Goal: Task Accomplishment & Management: Use online tool/utility

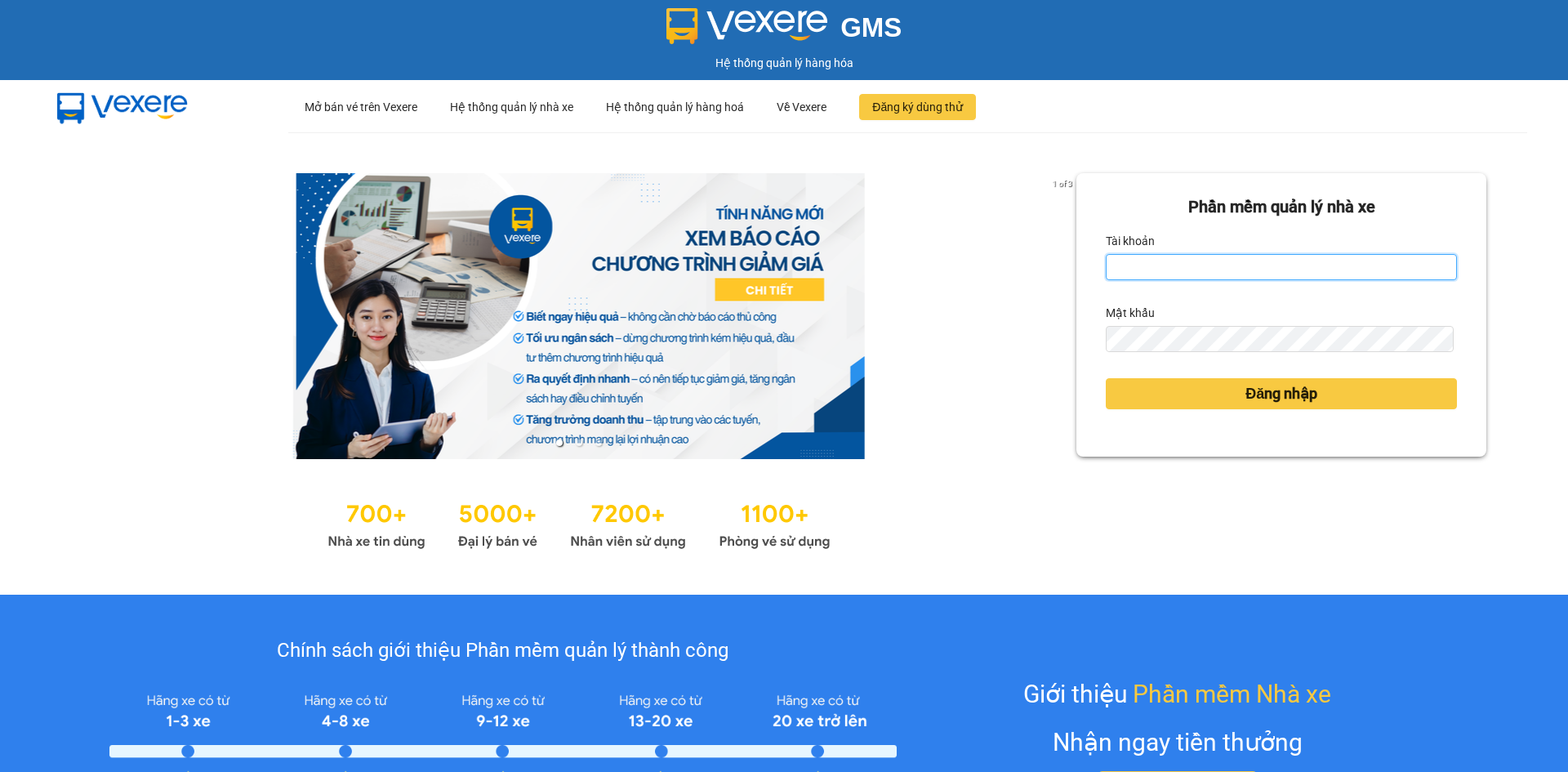
click at [1151, 270] on input "Tài khoản" at bounding box center [1281, 267] width 351 height 26
type input "kimngan.namhailimo"
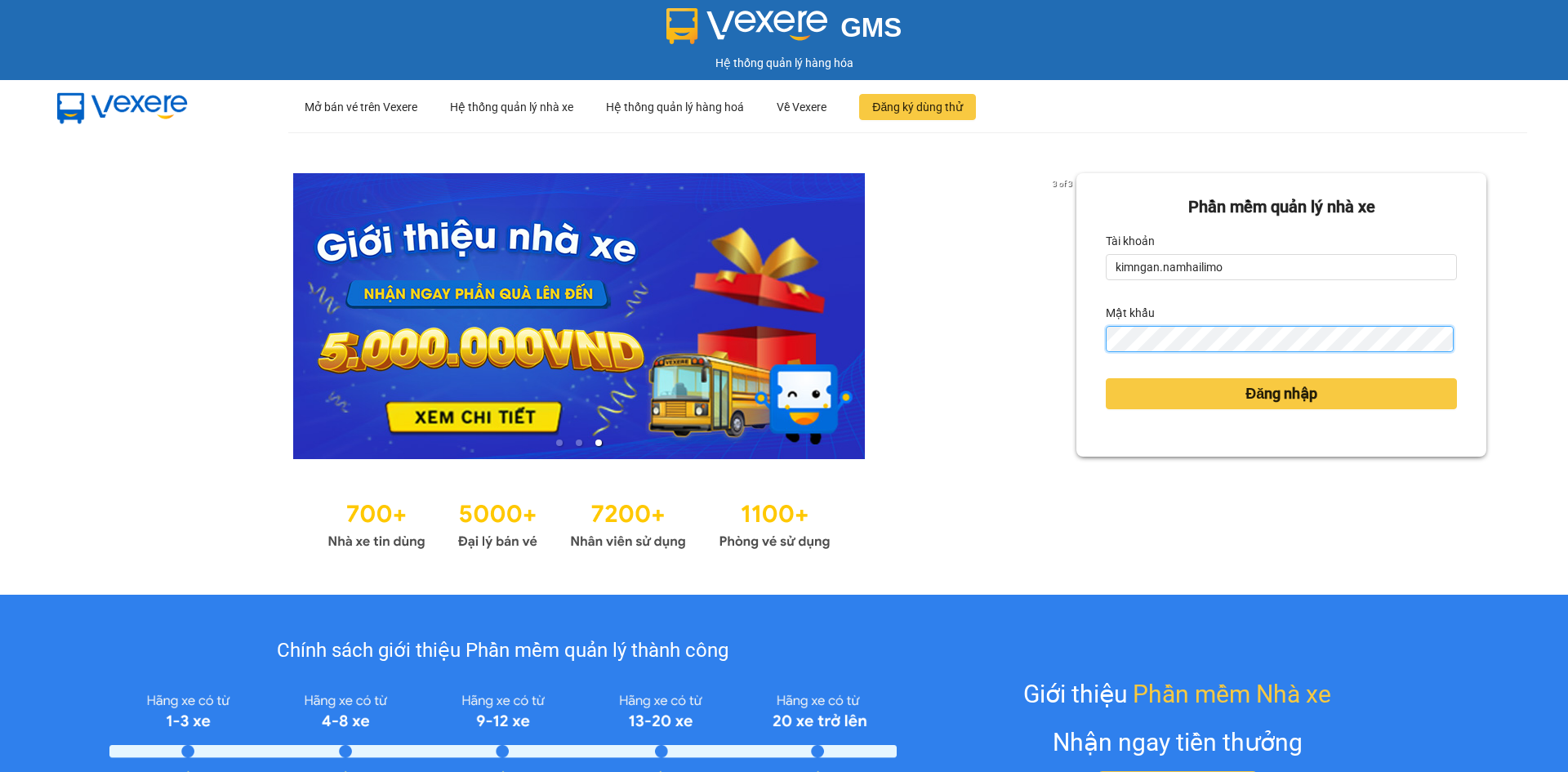
click at [1106, 379] on button "Đăng nhập" at bounding box center [1281, 393] width 351 height 31
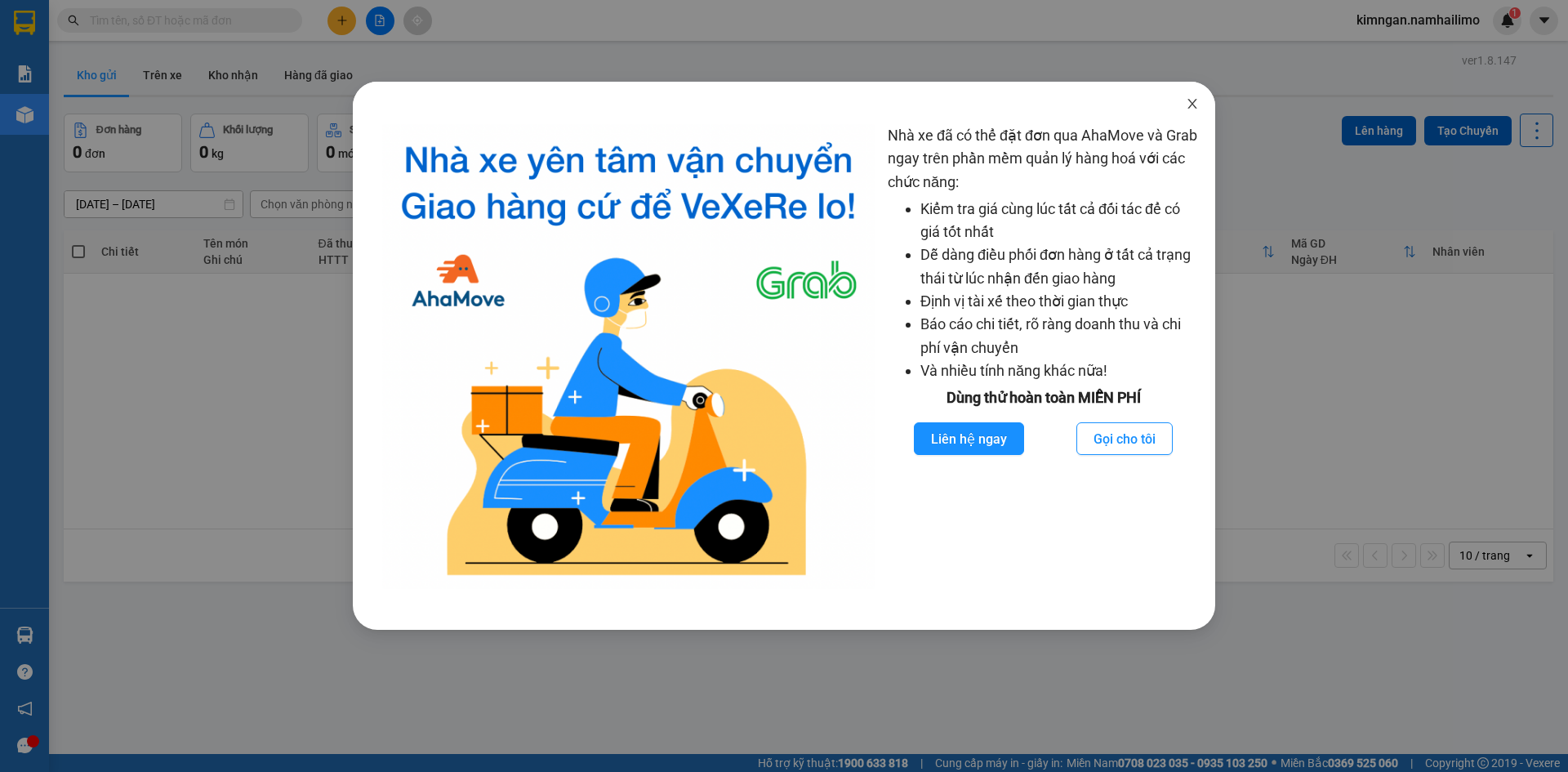
click at [1203, 102] on span "Close" at bounding box center [1192, 104] width 46 height 46
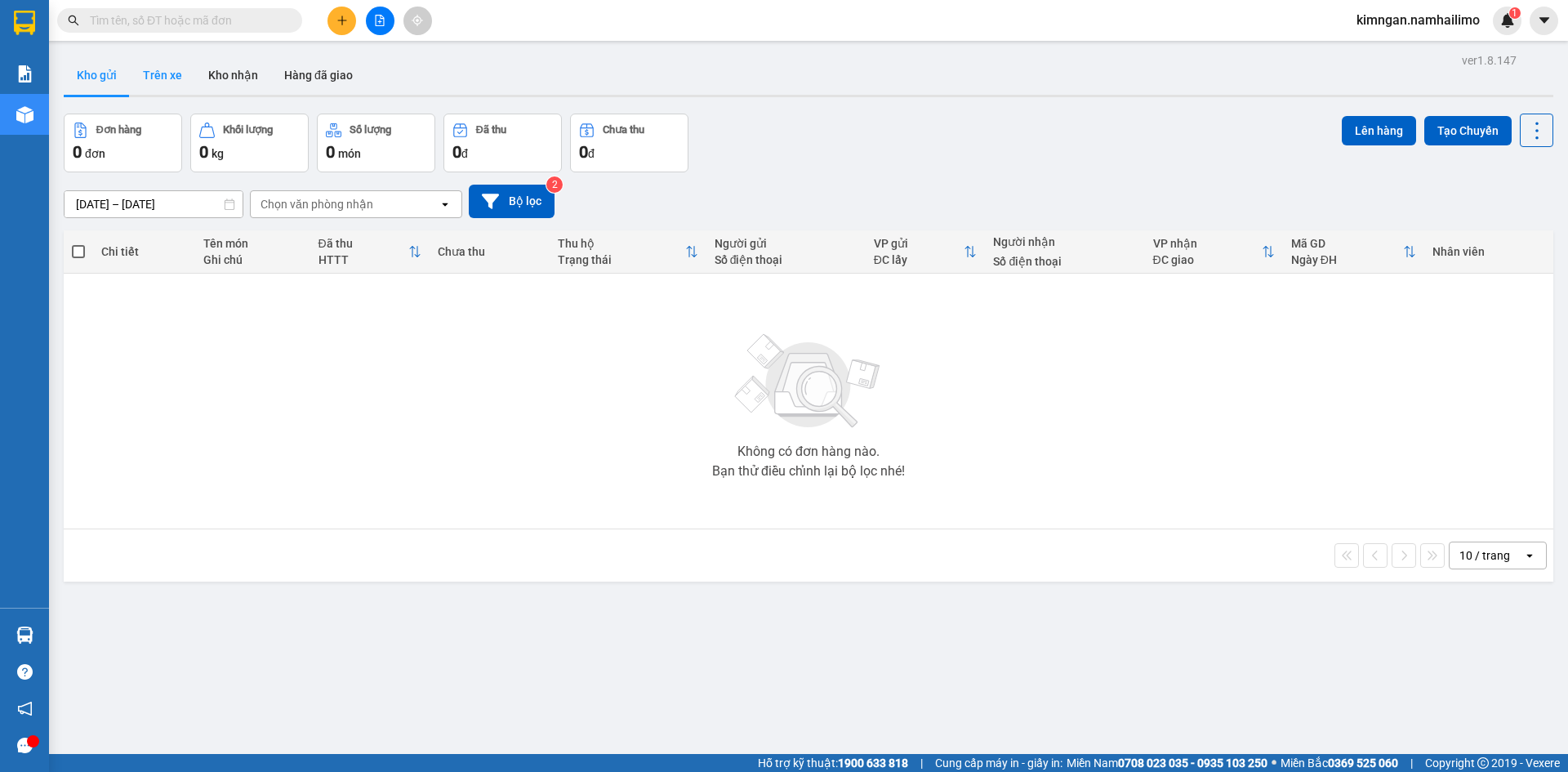
click at [162, 79] on button "Trên xe" at bounding box center [163, 75] width 66 height 39
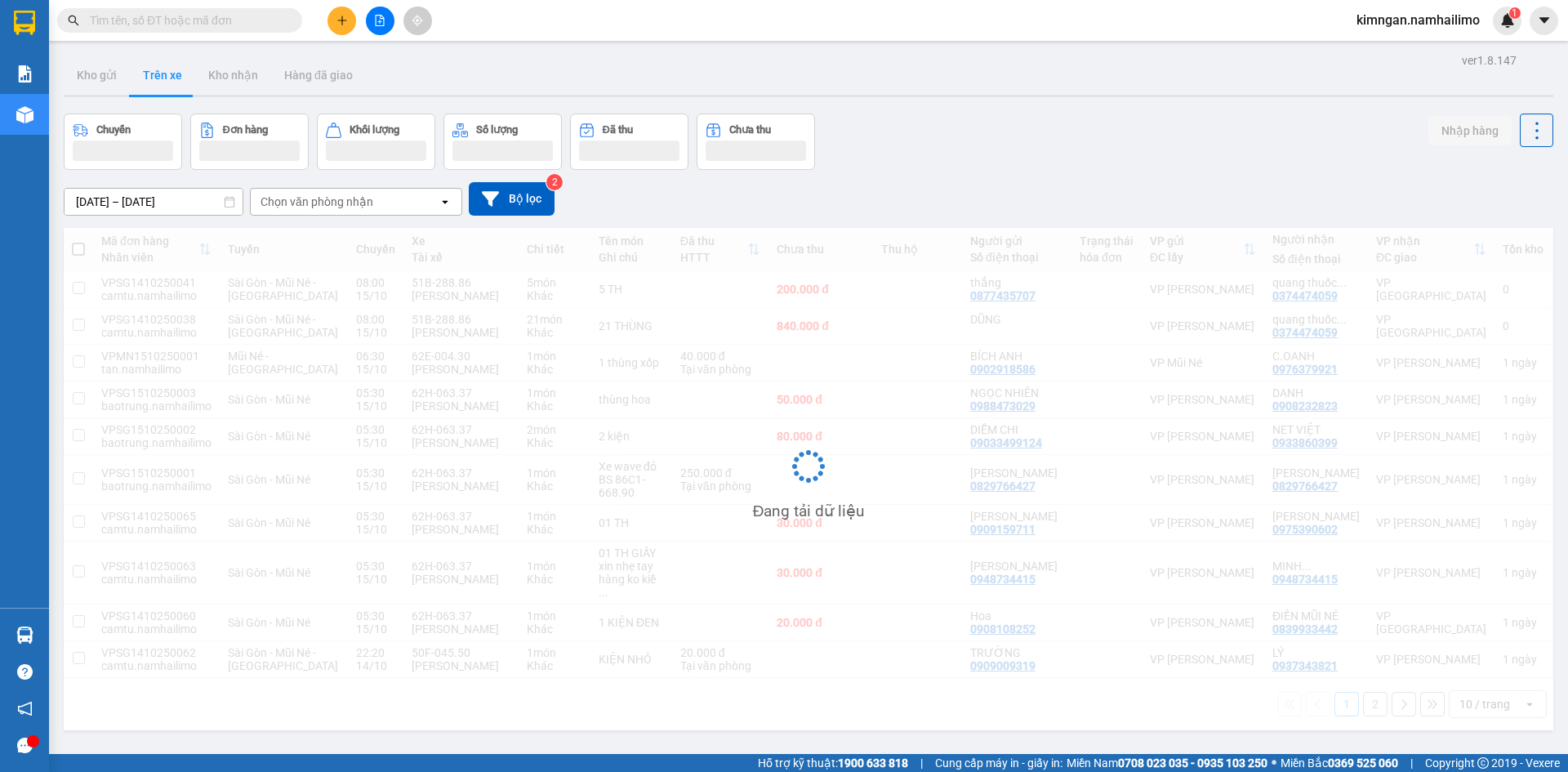
click at [326, 208] on div "Chọn văn phòng nhận" at bounding box center [316, 202] width 112 height 16
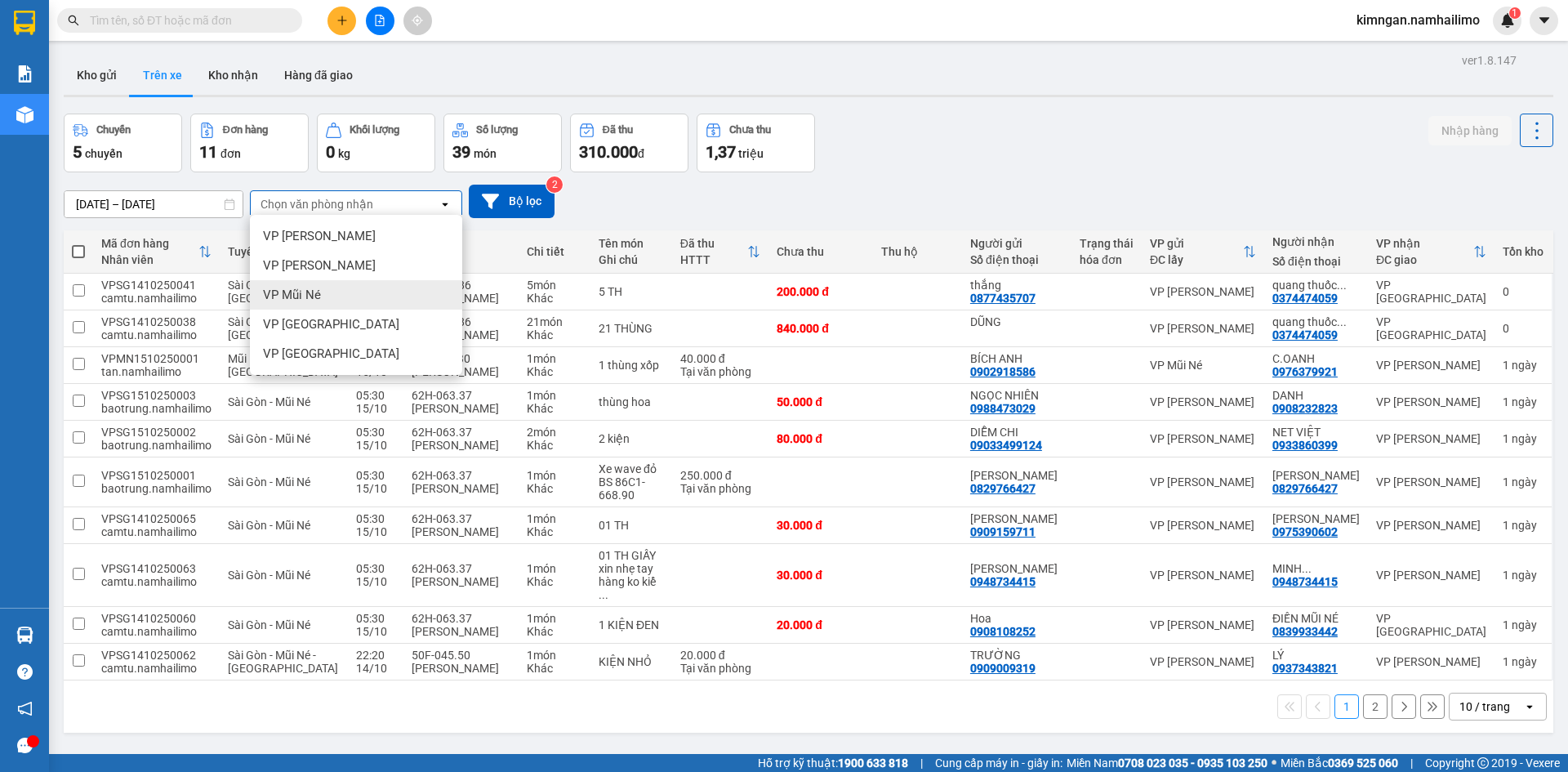
click at [313, 285] on div "VP Mũi Né" at bounding box center [356, 295] width 213 height 30
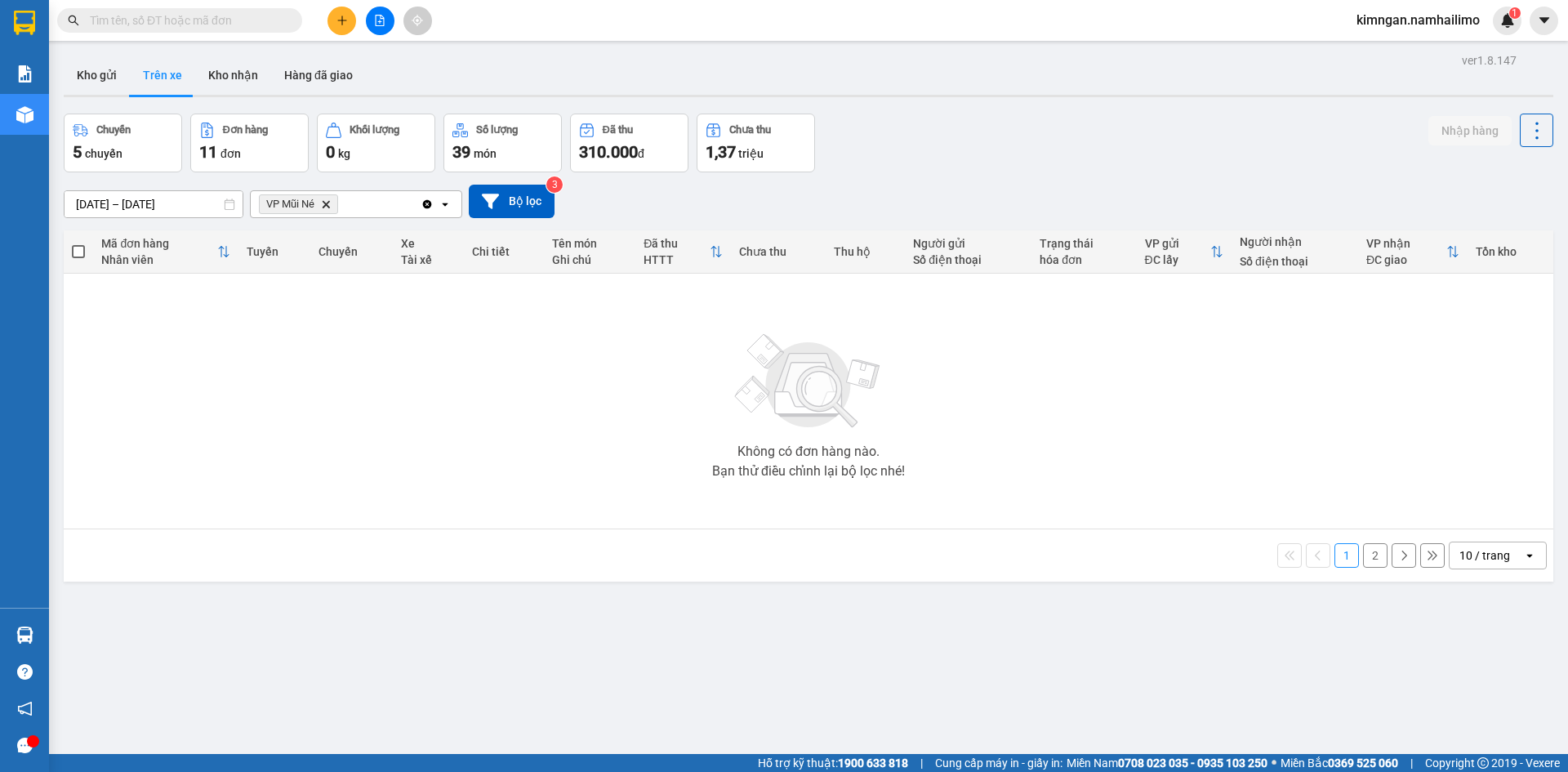
click at [328, 200] on icon "Delete" at bounding box center [326, 205] width 10 height 10
